Goal: Task Accomplishment & Management: Manage account settings

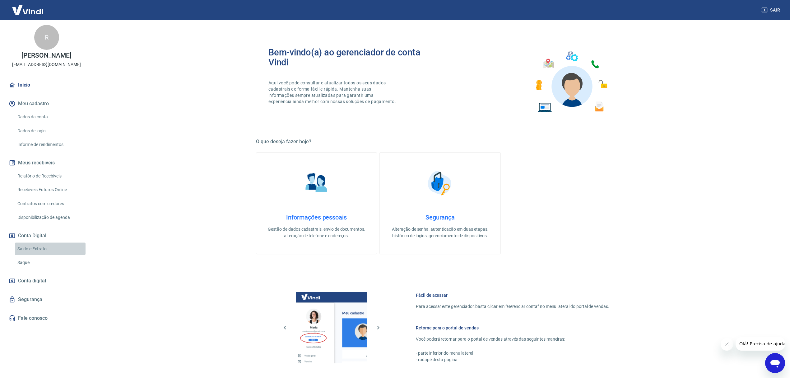
click at [29, 247] on link "Saldo e Extrato" at bounding box center [50, 248] width 71 height 13
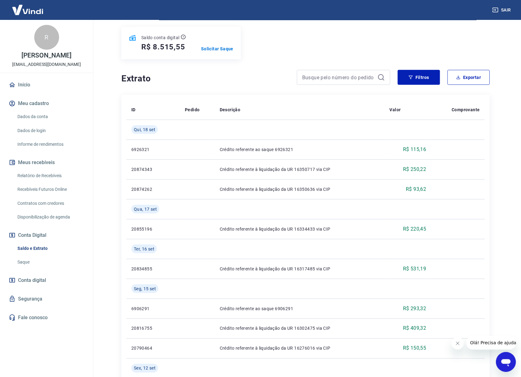
scroll to position [75, 0]
click at [110, 284] on div "Se o saldo aumentar sem um lançamento correspondente no extrato, aguarde alguma…" at bounding box center [305, 347] width 398 height 804
click at [459, 41] on div "Saldo conta digital R$ 8.515,55 Solicitar Saque" at bounding box center [305, 42] width 368 height 32
click at [217, 48] on p "Solicitar Saque" at bounding box center [217, 48] width 32 height 6
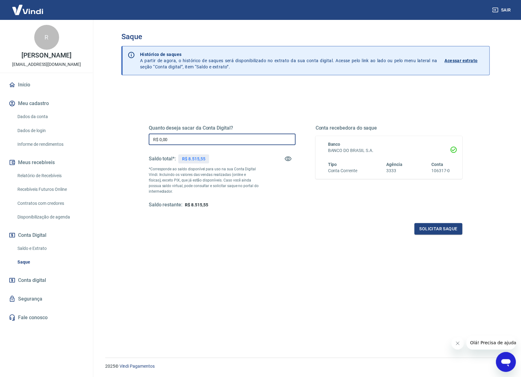
click at [213, 141] on input "R$ 0,00" at bounding box center [222, 140] width 147 height 12
type input "R$ 8.500,00"
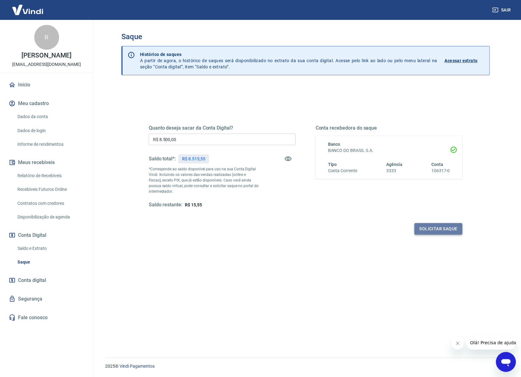
click at [435, 230] on button "Solicitar saque" at bounding box center [438, 229] width 48 height 12
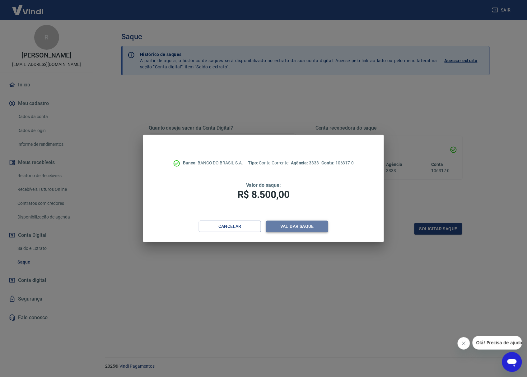
click at [299, 230] on button "Validar saque" at bounding box center [297, 227] width 62 height 12
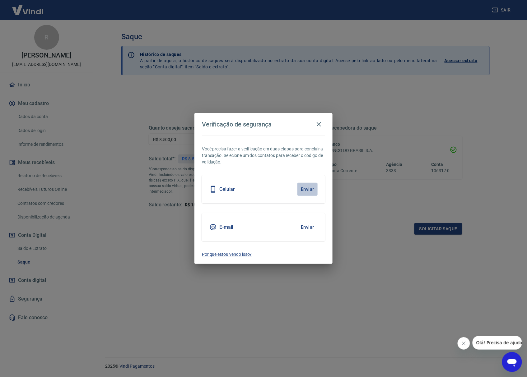
click at [304, 193] on button "Enviar" at bounding box center [307, 189] width 20 height 13
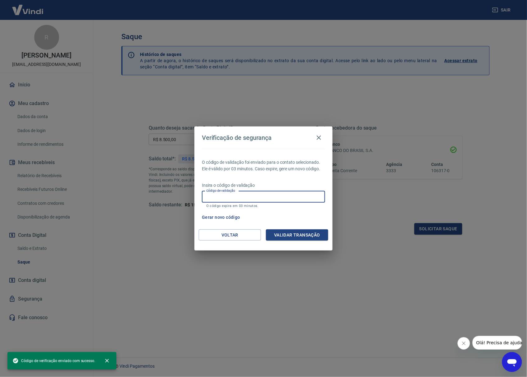
click at [296, 196] on input "Código de validação" at bounding box center [263, 197] width 123 height 12
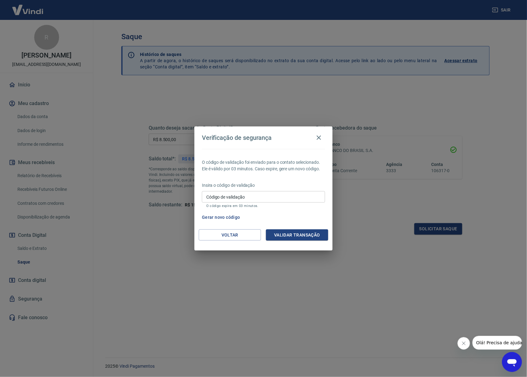
click at [297, 179] on div "O código de validação foi enviado para o contato selecionado. Ele é válido por …" at bounding box center [263, 189] width 138 height 81
click at [293, 197] on input "Código de validação" at bounding box center [263, 197] width 123 height 12
type input "721792"
click at [314, 235] on button "Validar transação" at bounding box center [297, 236] width 62 height 12
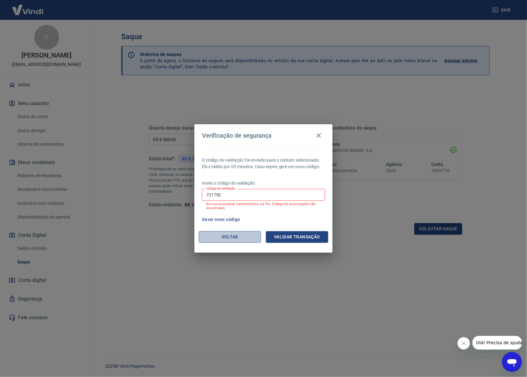
click at [229, 236] on button "Voltar" at bounding box center [230, 237] width 62 height 12
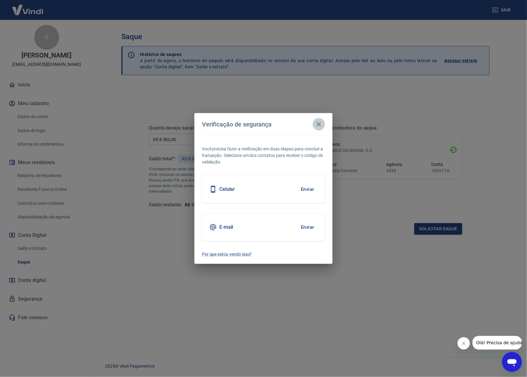
click at [319, 119] on button "button" at bounding box center [319, 124] width 12 height 12
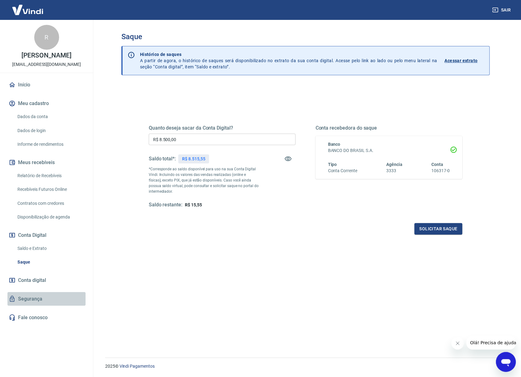
click at [47, 295] on link "Segurança" at bounding box center [46, 299] width 78 height 14
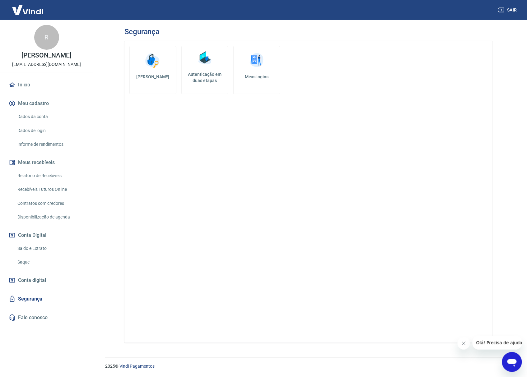
click at [214, 63] on link "Autenticação em duas etapas" at bounding box center [204, 70] width 47 height 48
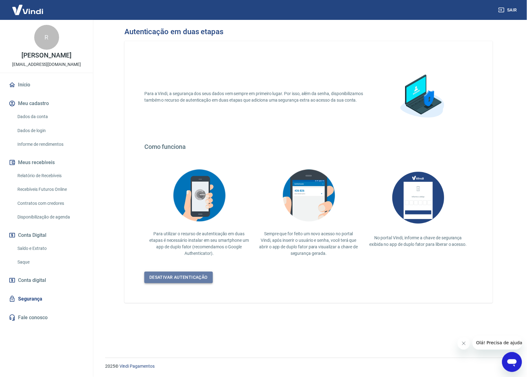
click at [166, 275] on link "Desativar autenticação" at bounding box center [178, 278] width 68 height 12
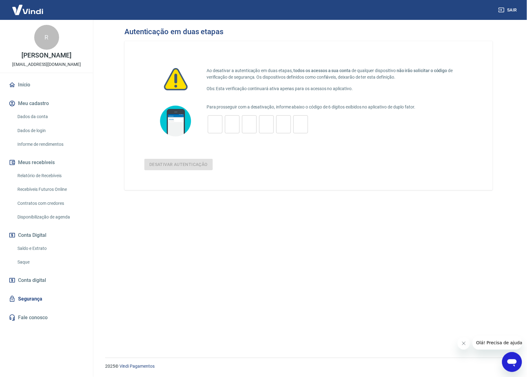
click at [218, 117] on div "​" at bounding box center [215, 124] width 15 height 18
type input "1"
type input "0"
type input "2"
type input "0"
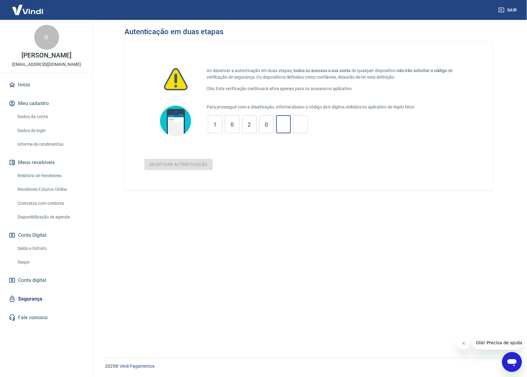
type input "5"
click at [195, 167] on button "Desativar autenticação" at bounding box center [178, 165] width 68 height 12
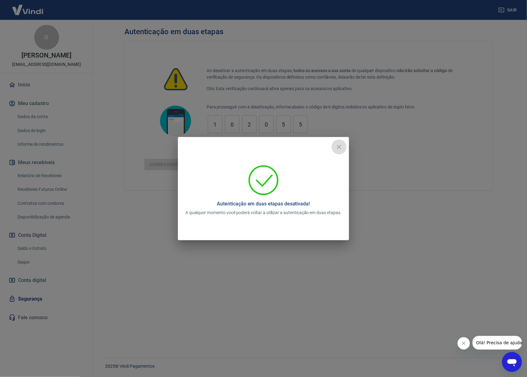
click at [340, 145] on icon "close" at bounding box center [338, 146] width 7 height 7
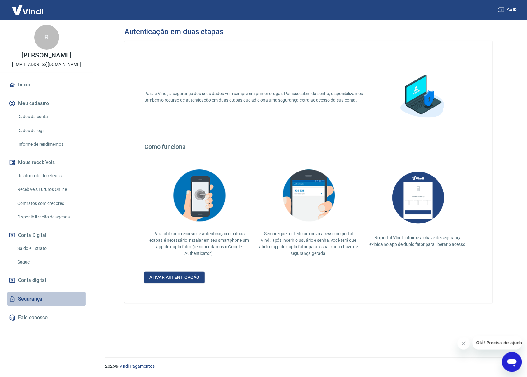
click at [42, 297] on link "Segurança" at bounding box center [46, 299] width 78 height 14
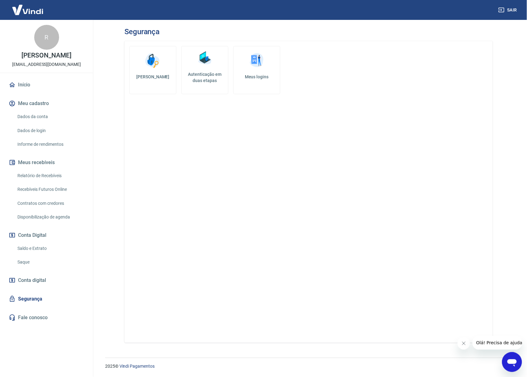
click at [250, 63] on img at bounding box center [256, 60] width 19 height 19
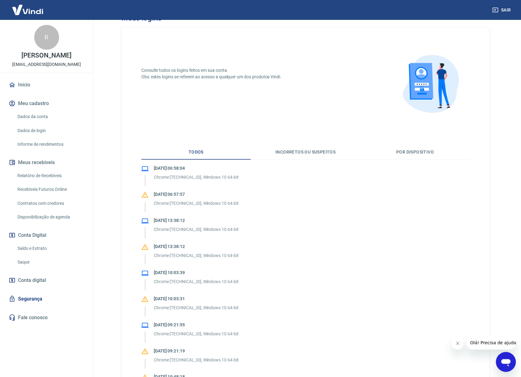
scroll to position [7, 0]
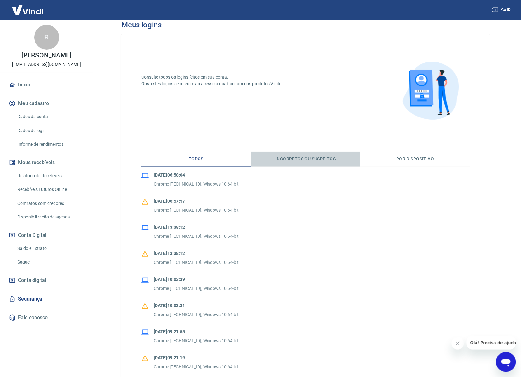
click at [316, 159] on button "Incorretos ou suspeitos" at bounding box center [305, 159] width 109 height 15
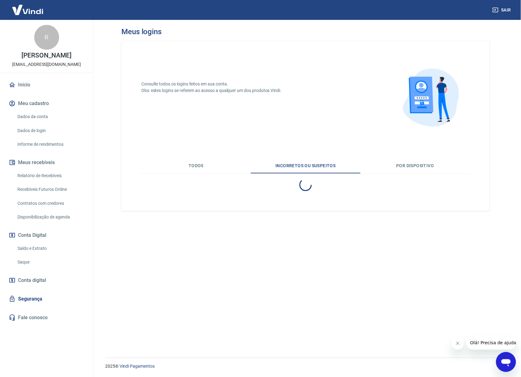
scroll to position [0, 0]
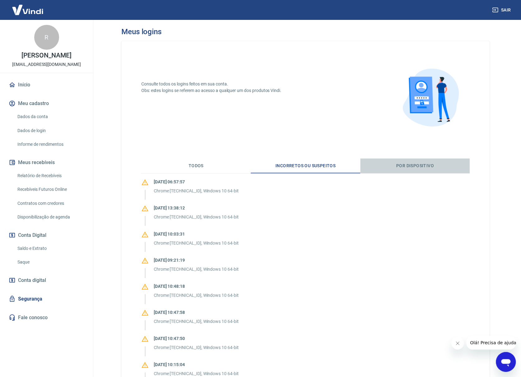
click at [399, 166] on button "Por dispositivo" at bounding box center [414, 166] width 109 height 15
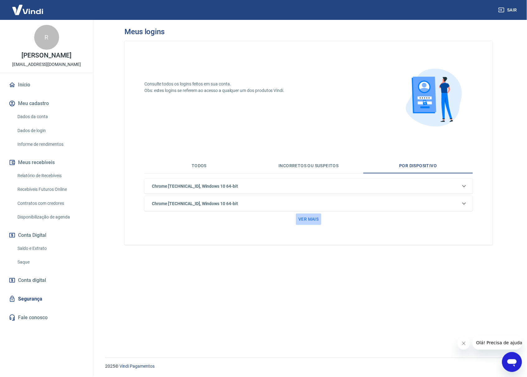
click at [305, 218] on button "Ver mais" at bounding box center [308, 220] width 25 height 12
click at [41, 319] on link "Fale conosco" at bounding box center [46, 318] width 78 height 14
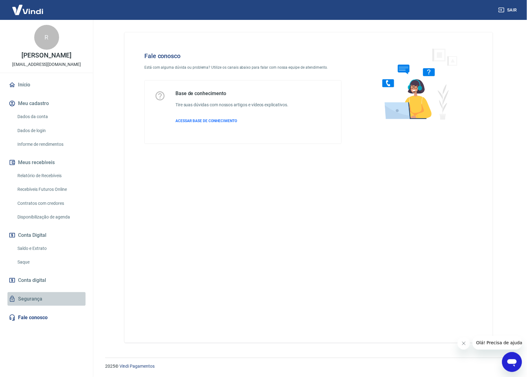
click at [41, 297] on link "Segurança" at bounding box center [46, 299] width 78 height 14
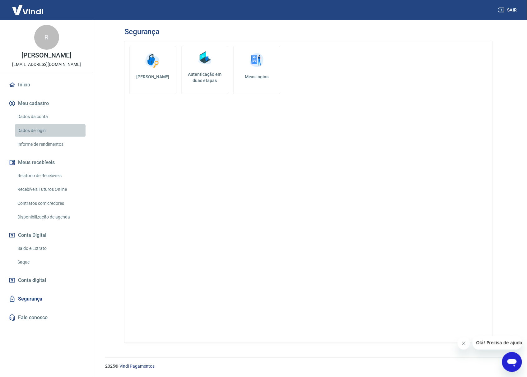
click at [60, 136] on link "Dados de login" at bounding box center [50, 130] width 71 height 13
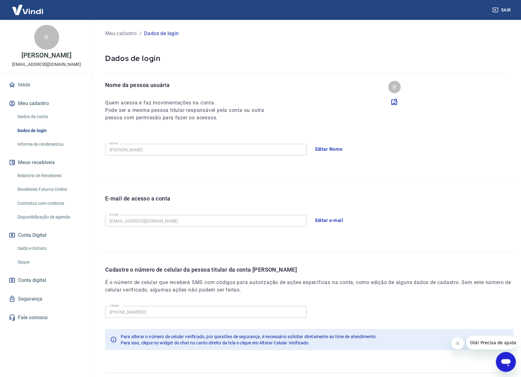
scroll to position [21, 0]
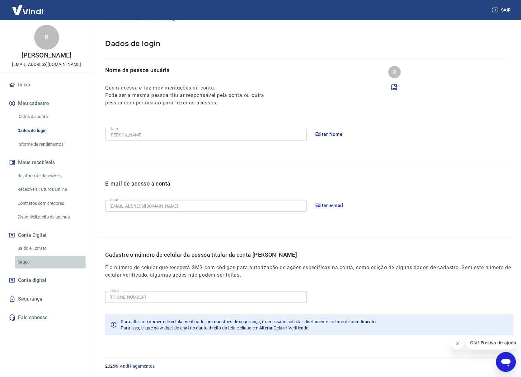
click at [48, 265] on link "Saque" at bounding box center [50, 262] width 71 height 13
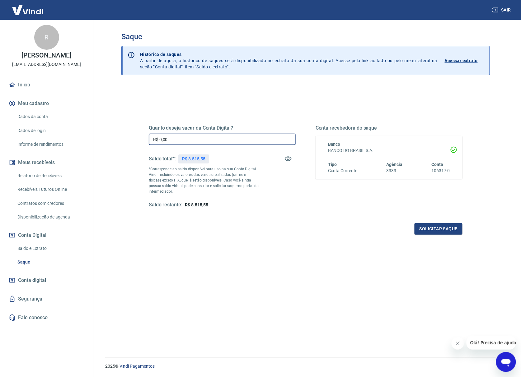
click at [221, 141] on input "R$ 0,00" at bounding box center [222, 140] width 147 height 12
type input "R$ 8.500,00"
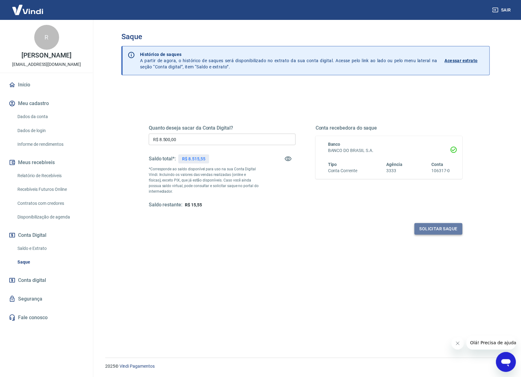
click at [442, 228] on button "Solicitar saque" at bounding box center [438, 229] width 48 height 12
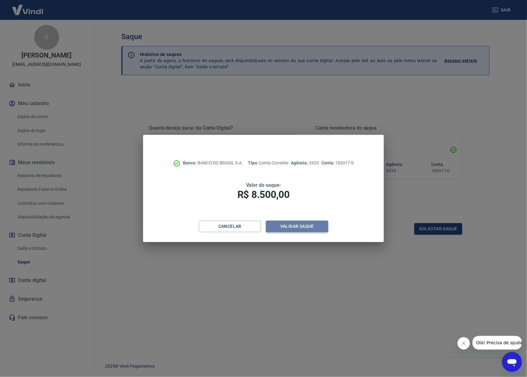
click at [295, 226] on button "Validar saque" at bounding box center [297, 227] width 62 height 12
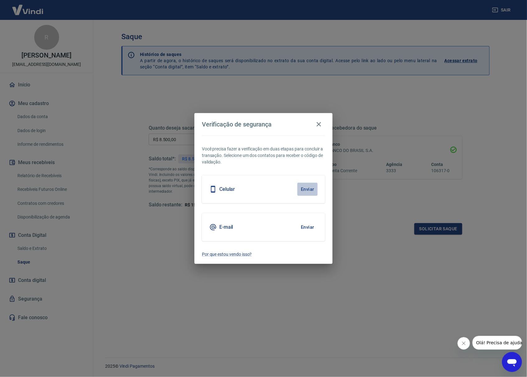
click at [309, 188] on button "Enviar" at bounding box center [307, 189] width 20 height 13
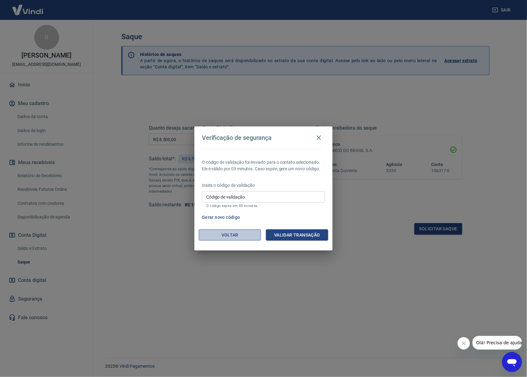
click at [240, 235] on button "Voltar" at bounding box center [230, 236] width 62 height 12
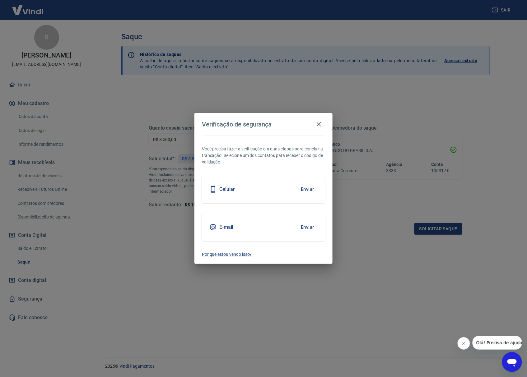
click at [40, 246] on div "Verificação de segurança Você precisa fazer a verificação em duas etapas para c…" at bounding box center [263, 188] width 527 height 377
click at [318, 119] on button "button" at bounding box center [319, 124] width 12 height 12
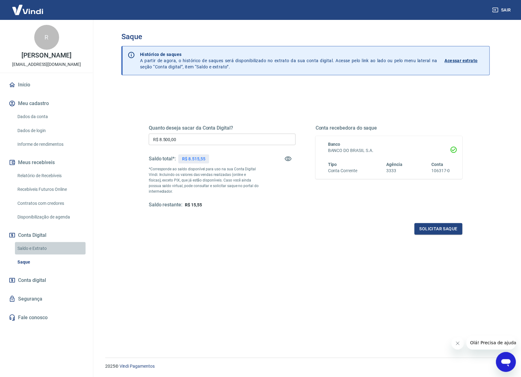
click at [49, 250] on link "Saldo e Extrato" at bounding box center [50, 248] width 71 height 13
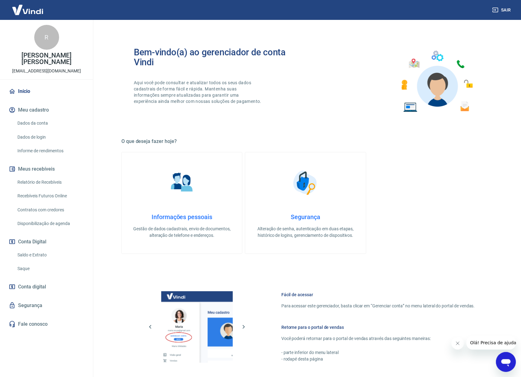
click at [45, 301] on link "Segurança" at bounding box center [46, 306] width 78 height 14
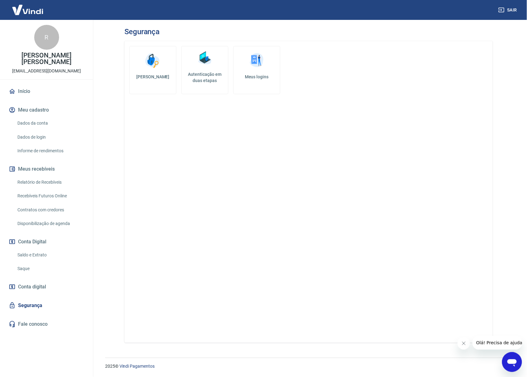
click at [205, 77] on h5 "Autenticação em duas etapas" at bounding box center [204, 77] width 41 height 12
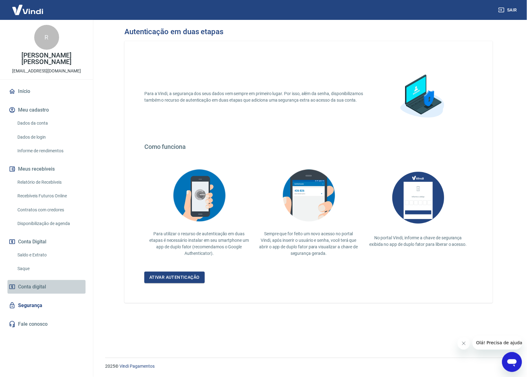
click at [72, 282] on link "Conta digital" at bounding box center [46, 287] width 78 height 14
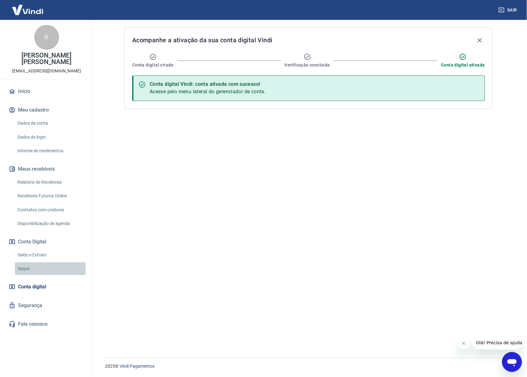
click at [26, 263] on link "Saque" at bounding box center [50, 269] width 71 height 13
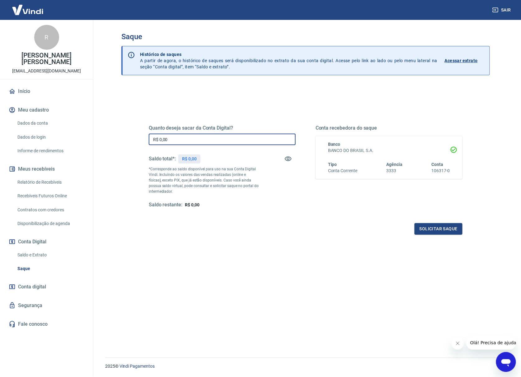
click at [207, 139] on input "R$ 0,00" at bounding box center [222, 140] width 147 height 12
type input "R$ 8.500,00"
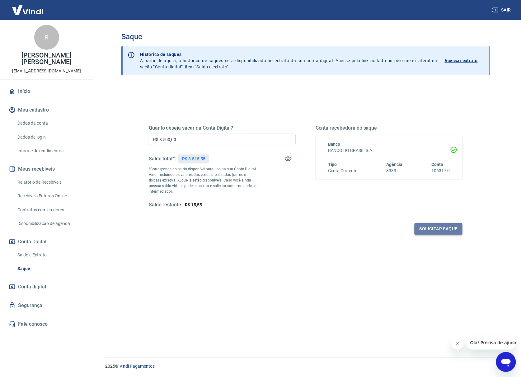
click at [437, 230] on button "Solicitar saque" at bounding box center [438, 229] width 48 height 12
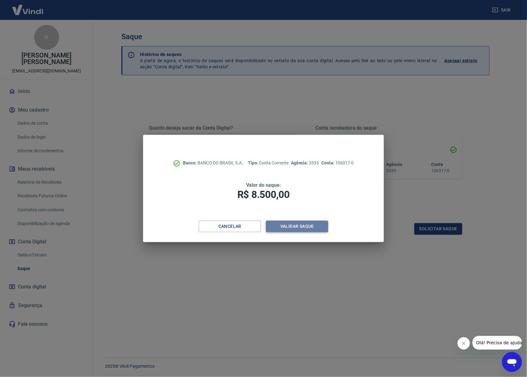
click at [295, 223] on button "Validar saque" at bounding box center [297, 227] width 62 height 12
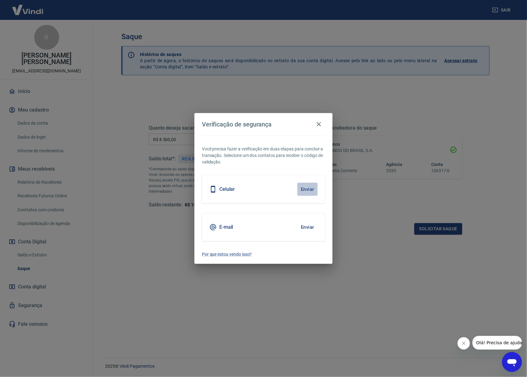
click at [306, 185] on button "Enviar" at bounding box center [307, 189] width 20 height 13
